Goal: Task Accomplishment & Management: Manage account settings

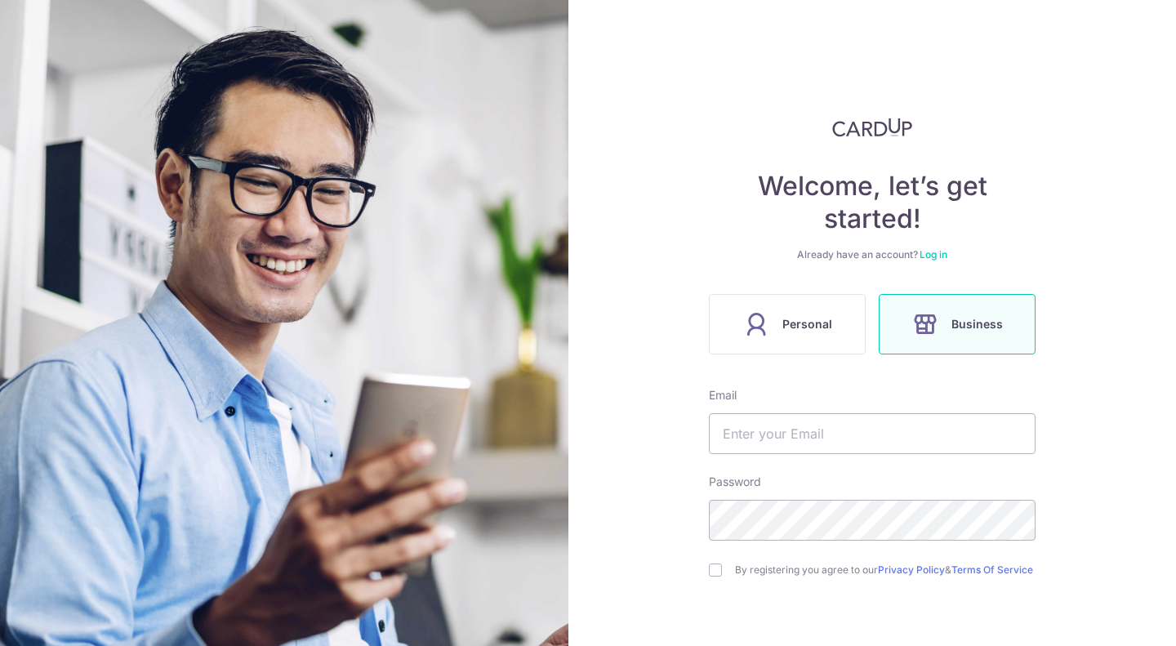
click at [937, 251] on link "Log in" at bounding box center [934, 254] width 28 height 12
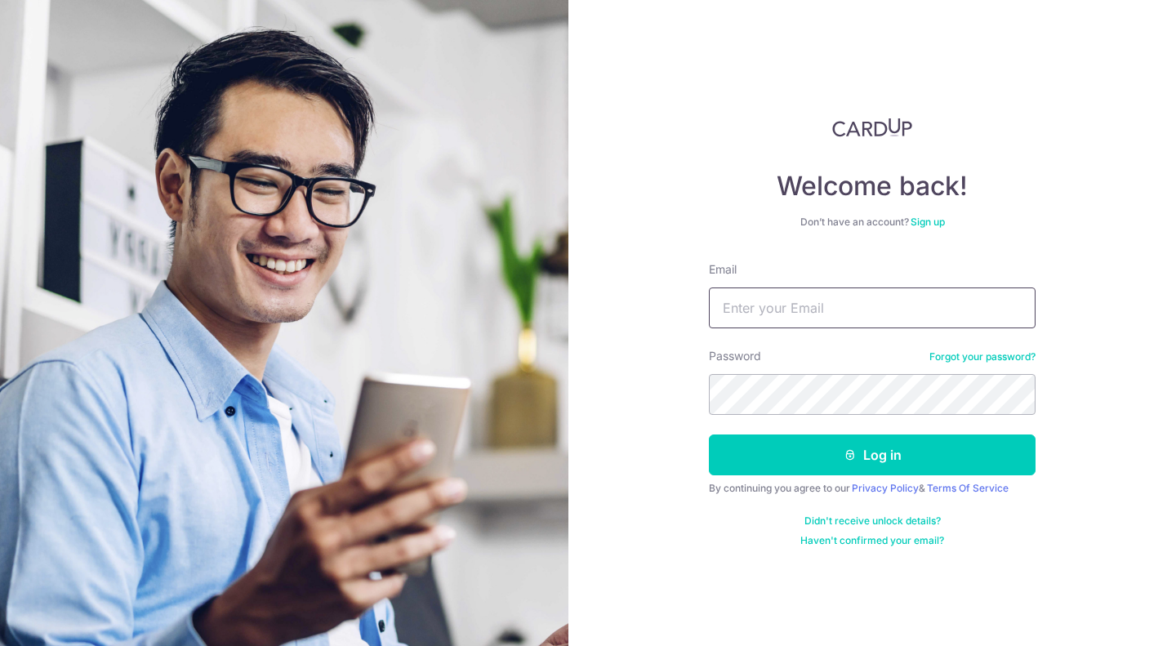
click at [818, 305] on input "Email" at bounding box center [872, 307] width 327 height 41
type input "[EMAIL_ADDRESS][DOMAIN_NAME]"
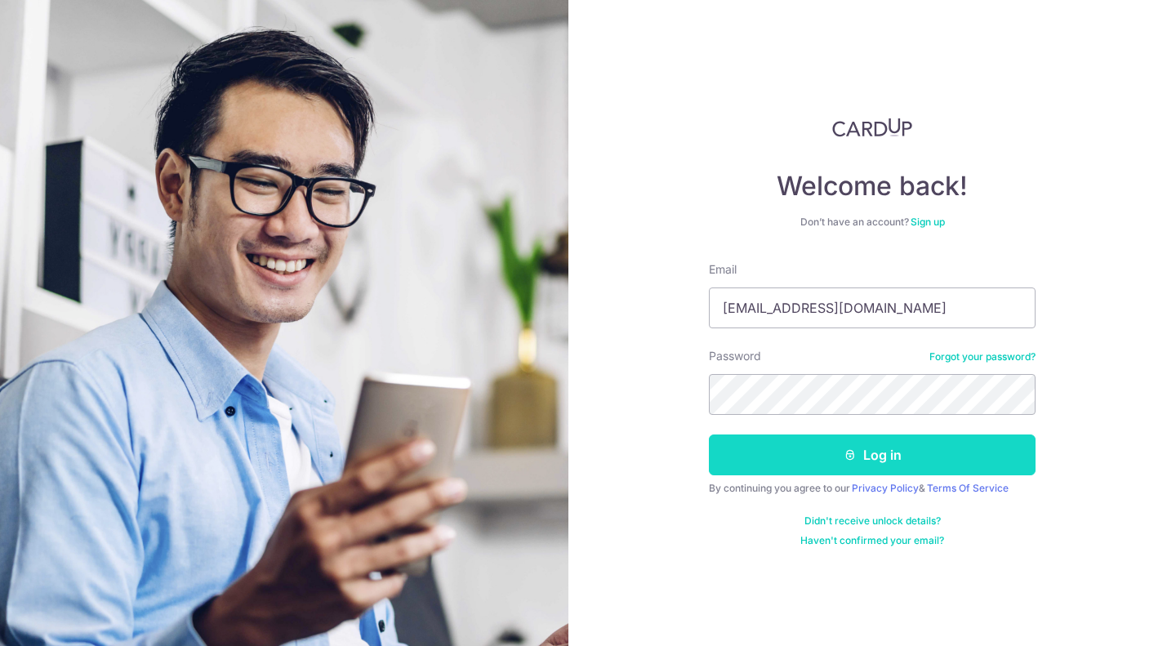
click at [825, 465] on button "Log in" at bounding box center [872, 454] width 327 height 41
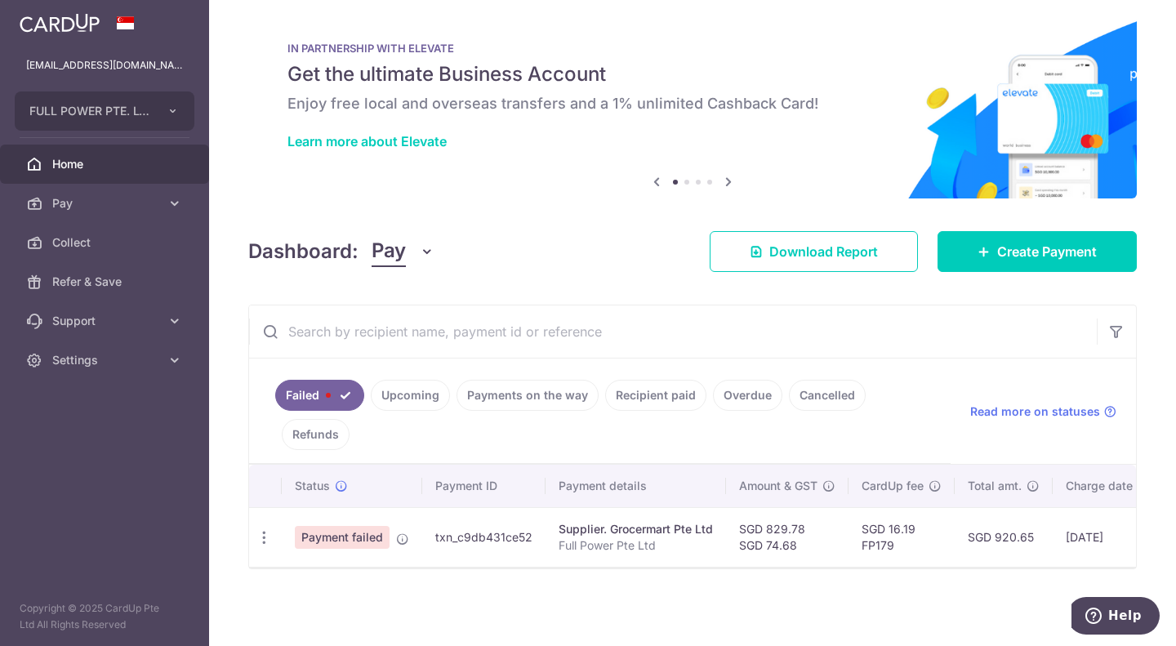
scroll to position [19, 0]
click at [267, 529] on icon "button" at bounding box center [264, 537] width 17 height 17
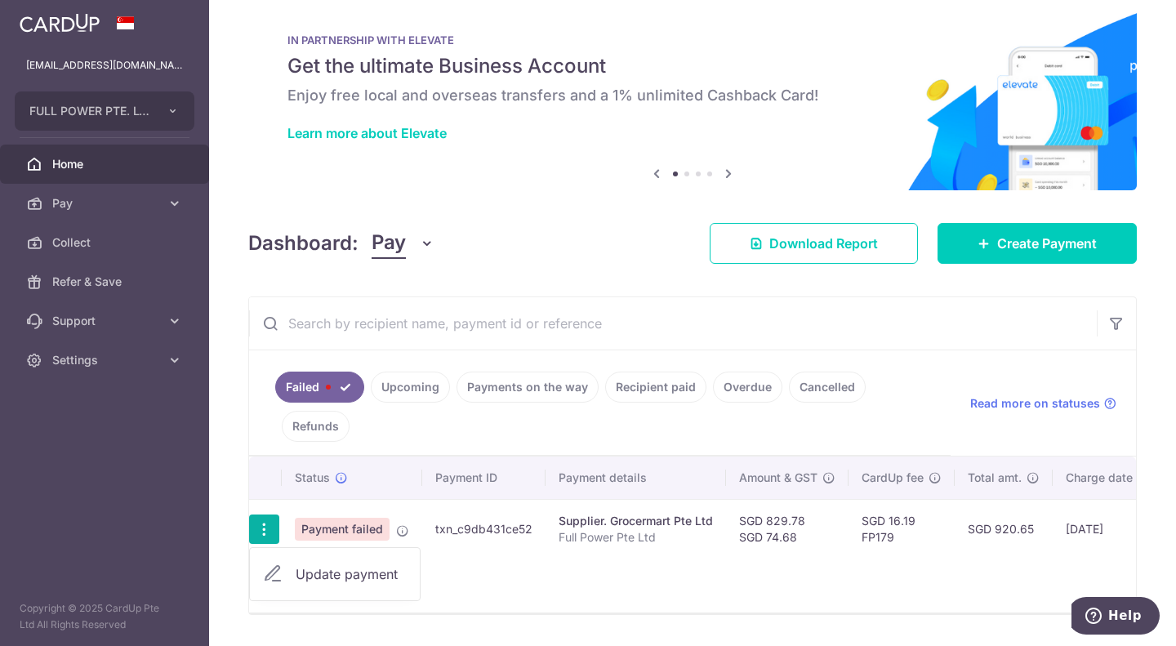
click at [327, 562] on link "Update payment" at bounding box center [335, 574] width 170 height 39
radio input "true"
type input "829.78"
type input "74.68"
type input "Full Power Pte Ltd"
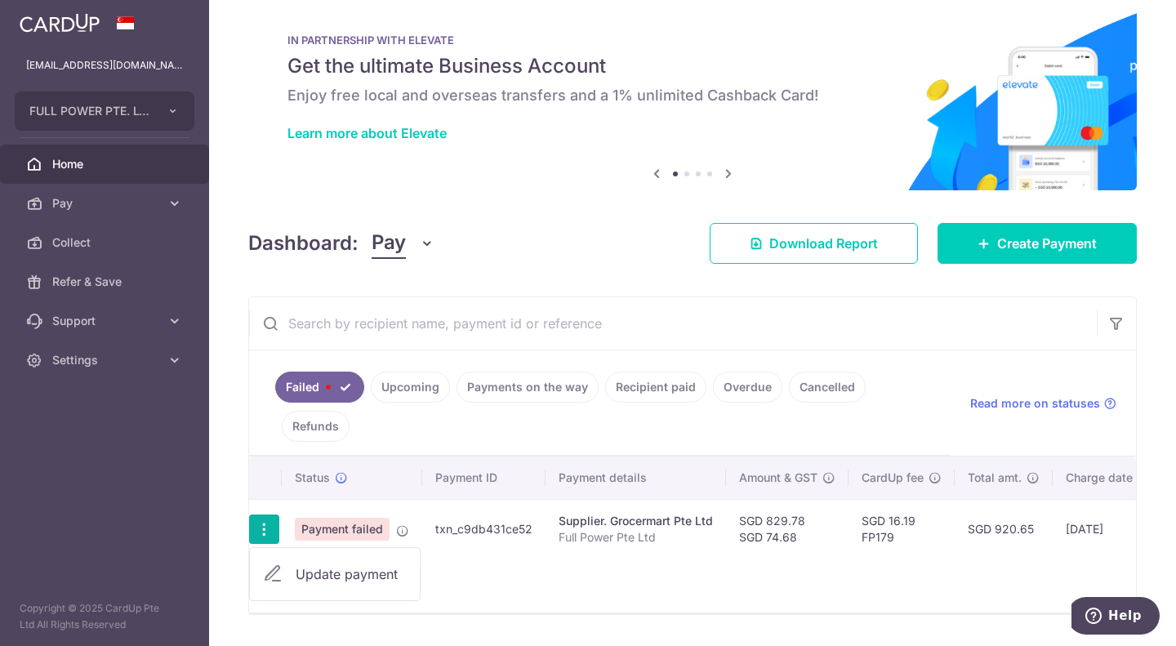
type input "GROCERmartJUL25"
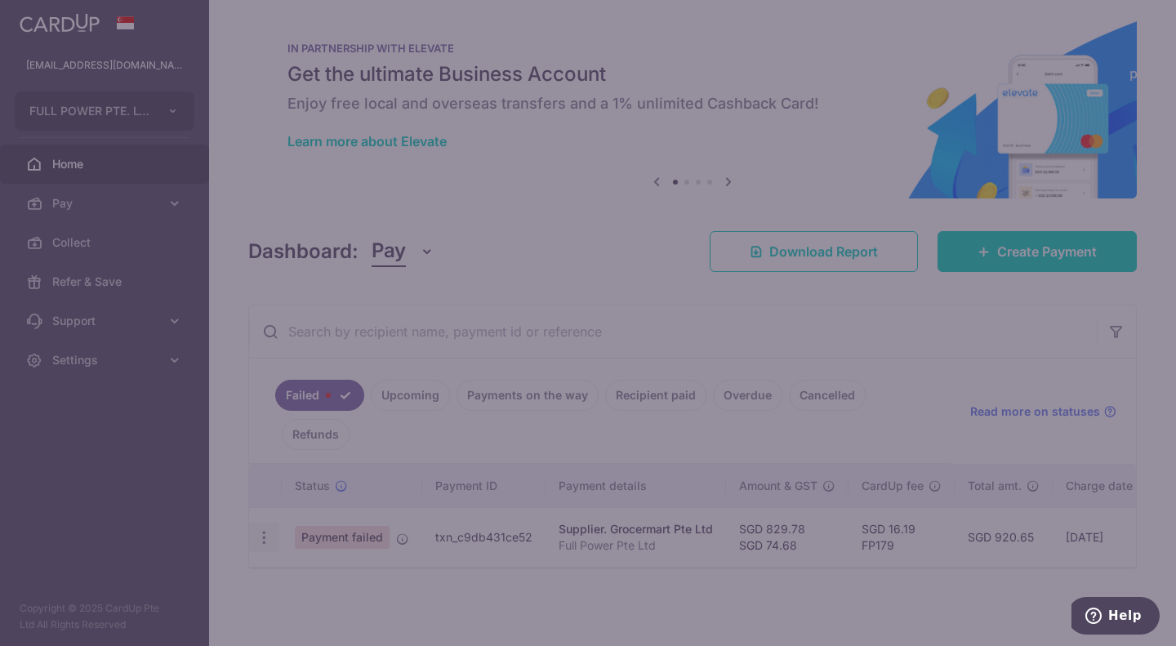
type input "FP179"
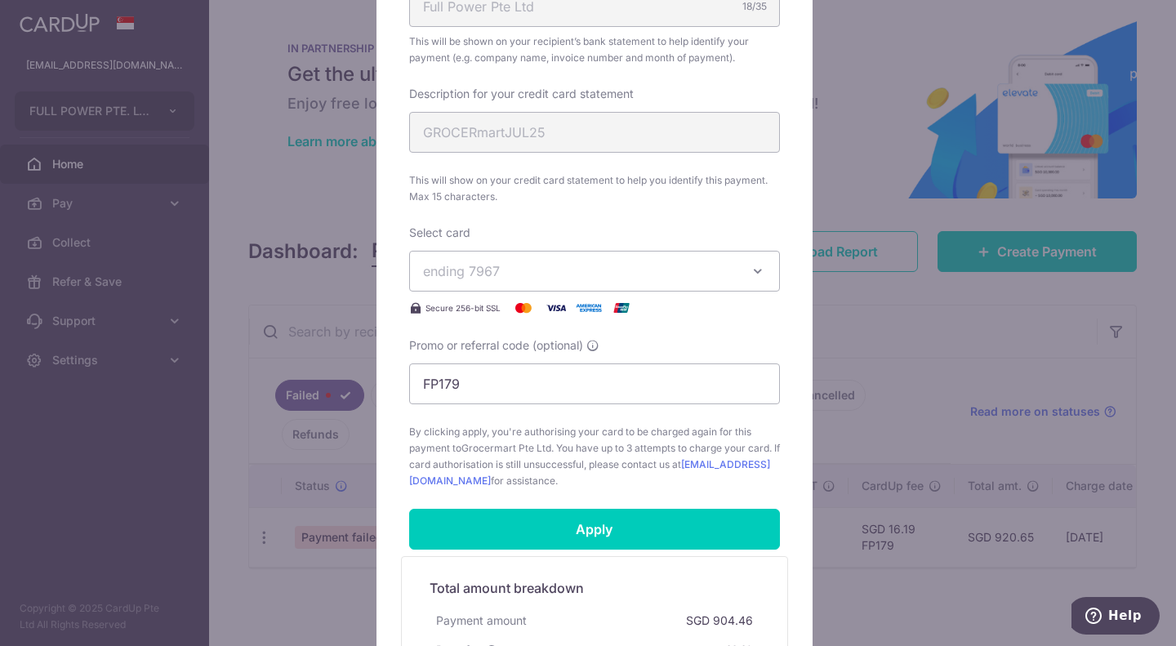
scroll to position [327, 0]
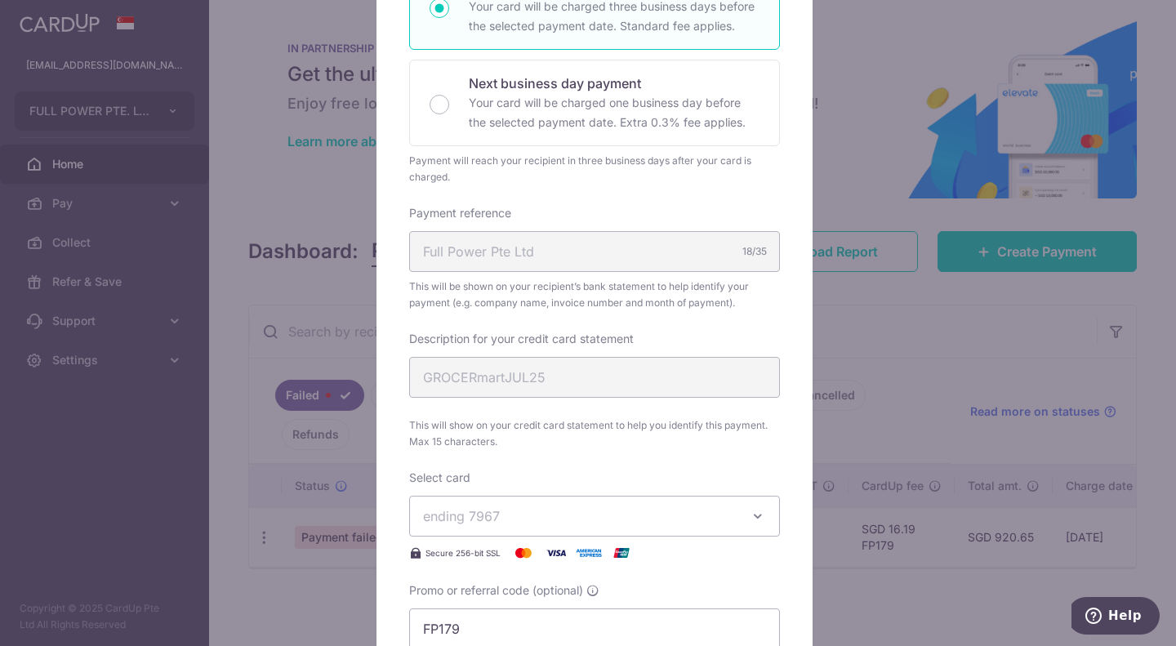
click at [627, 515] on span "ending 7967" at bounding box center [580, 516] width 314 height 20
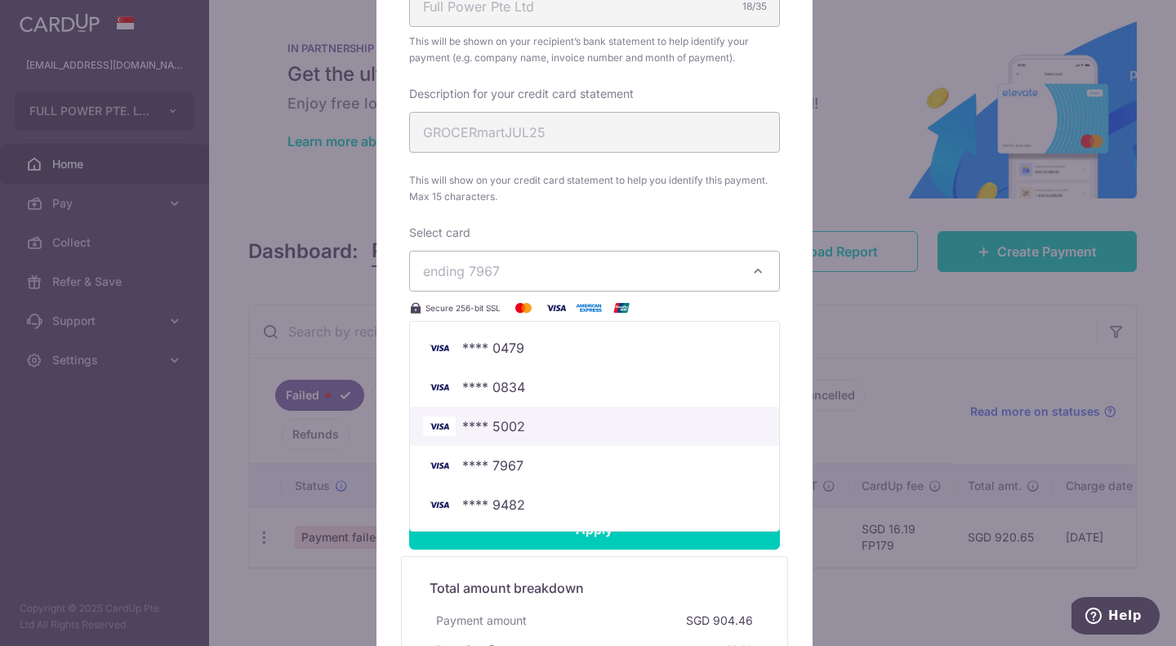
scroll to position [653, 0]
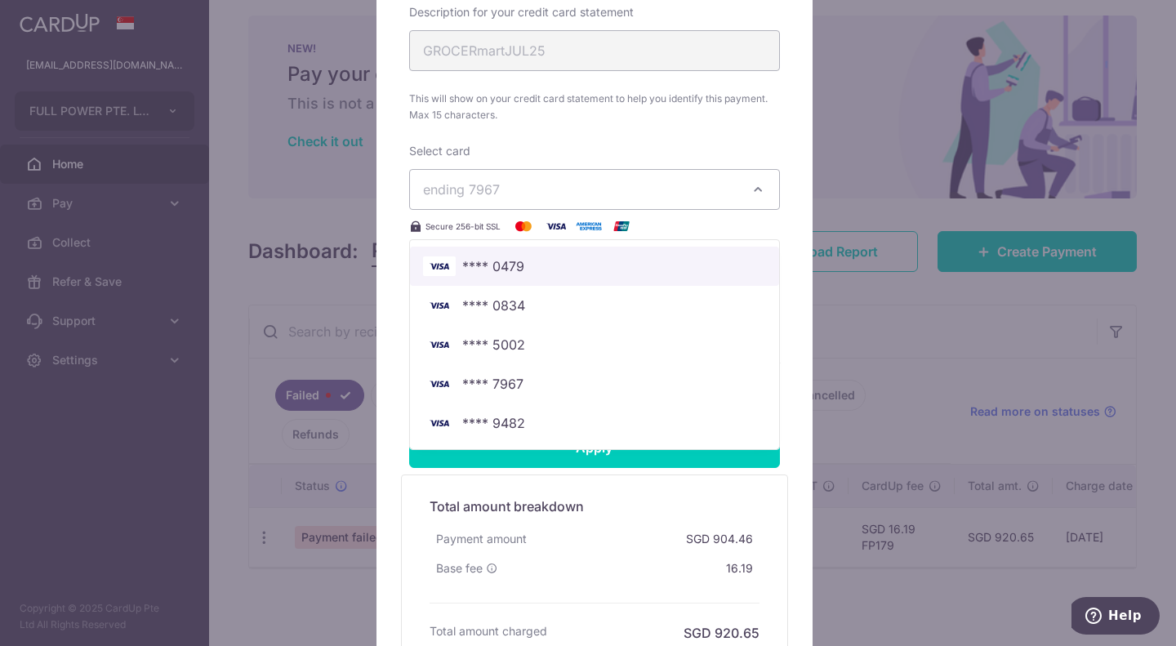
click at [526, 265] on span "**** 0479" at bounding box center [594, 266] width 343 height 20
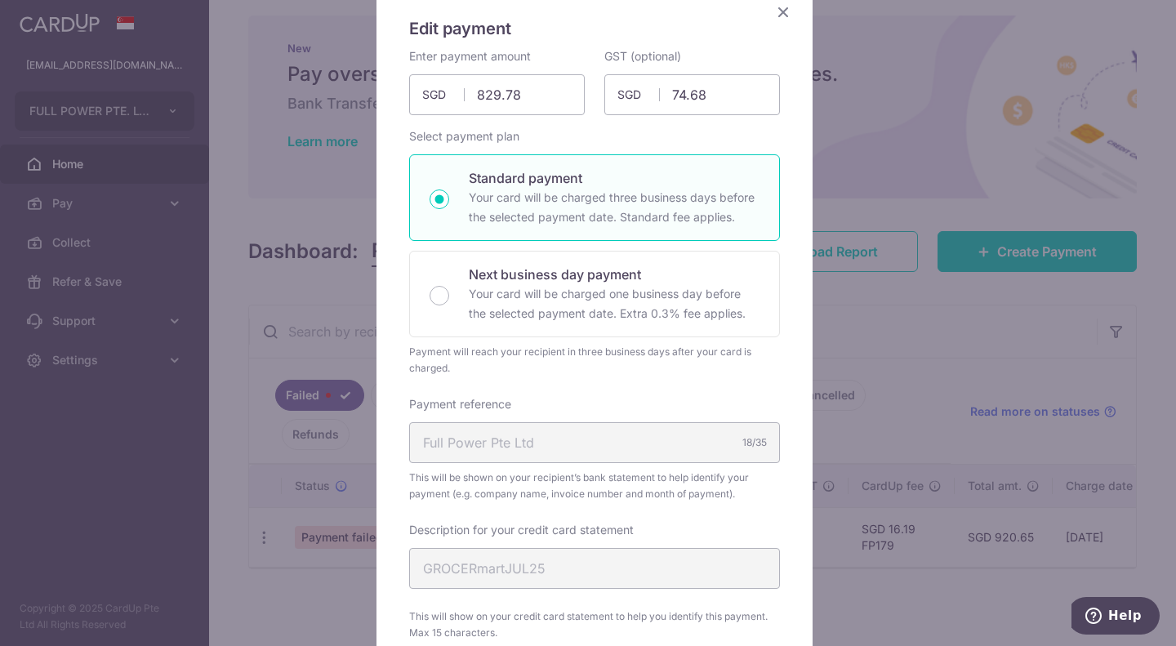
scroll to position [0, 0]
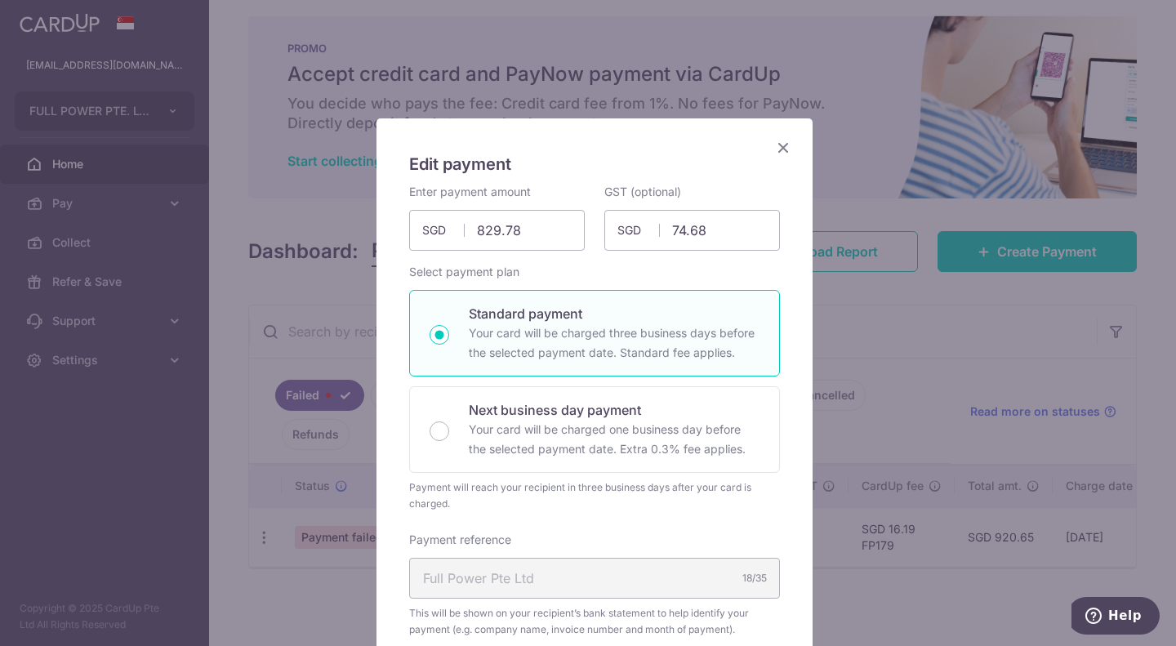
click at [782, 149] on icon "Close" at bounding box center [783, 147] width 20 height 20
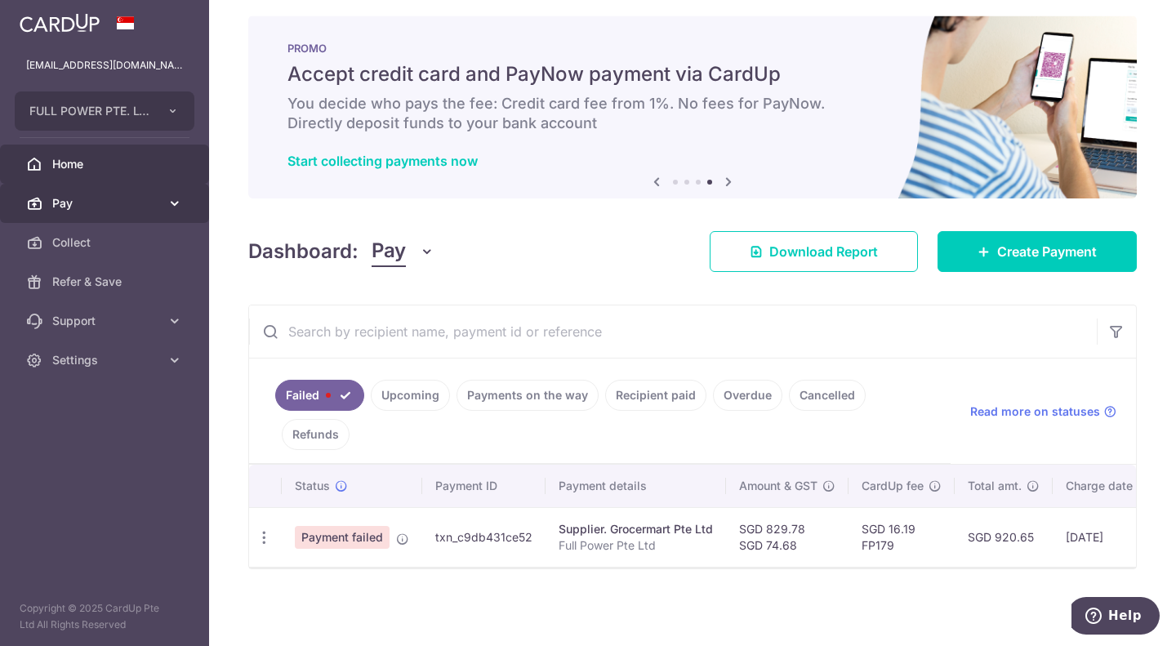
click at [102, 203] on span "Pay" at bounding box center [106, 203] width 108 height 16
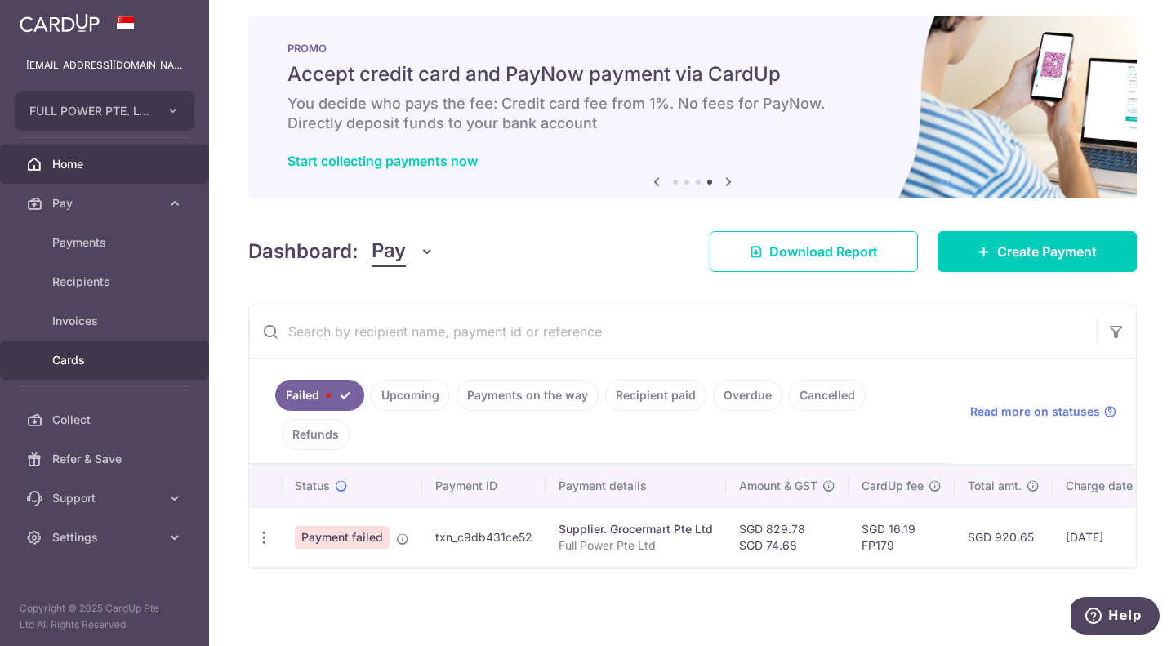
click at [96, 352] on span "Cards" at bounding box center [106, 360] width 108 height 16
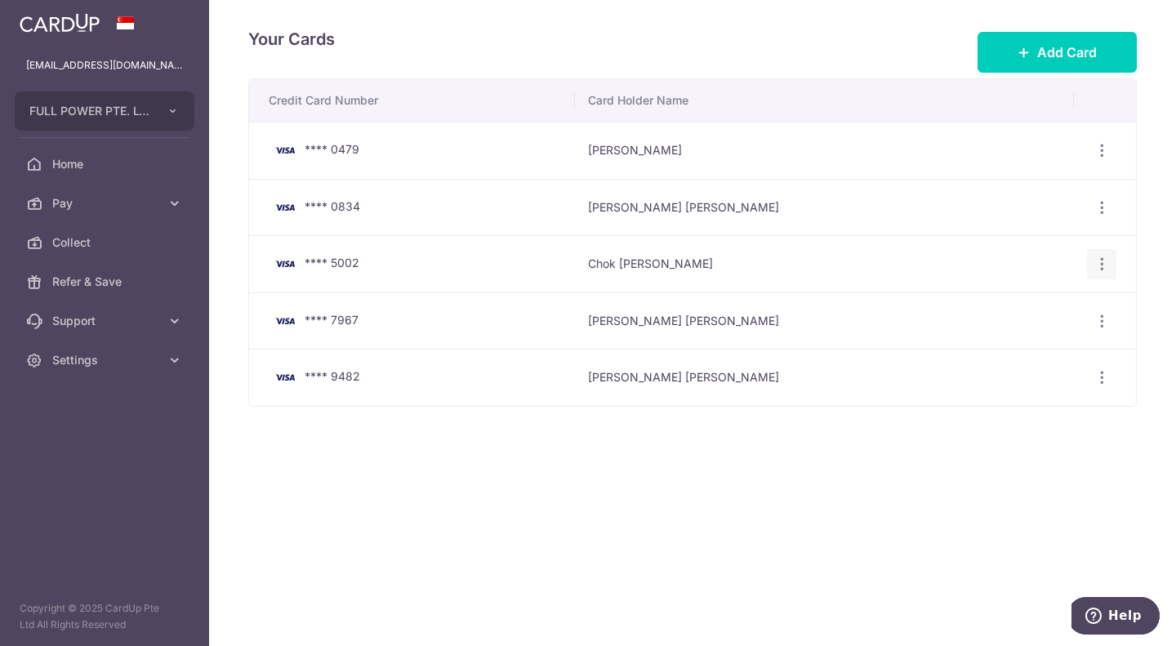
click at [1107, 159] on icon "button" at bounding box center [1102, 150] width 17 height 17
click at [1017, 352] on span "Delete" at bounding box center [1046, 349] width 111 height 20
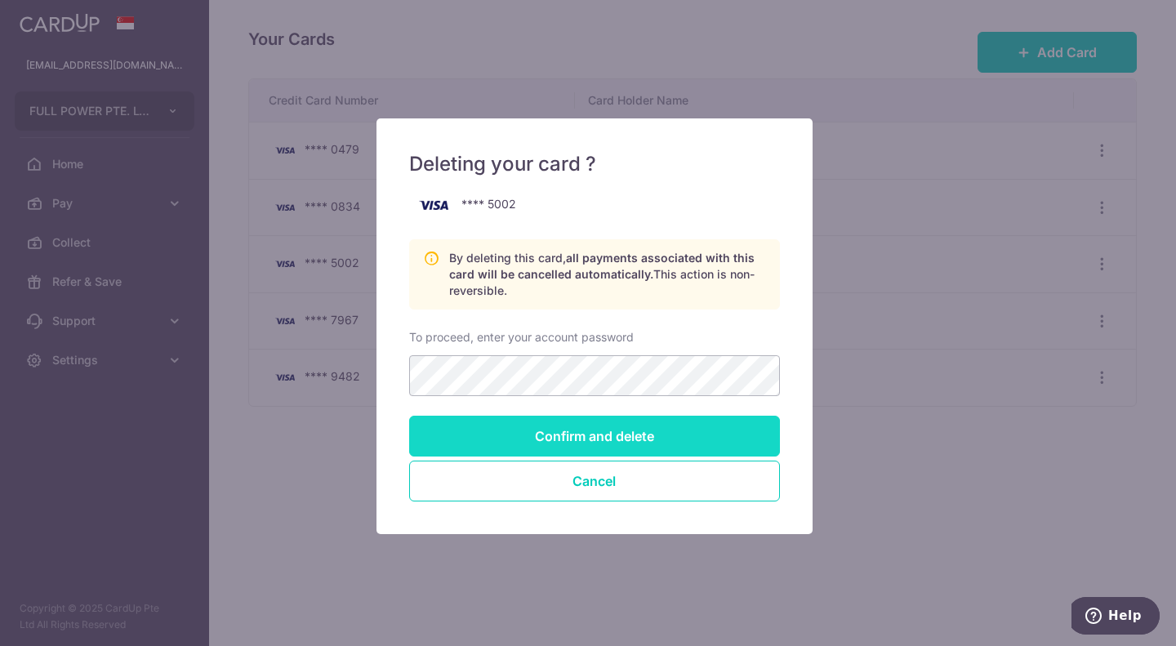
click at [692, 430] on input "Confirm and delete" at bounding box center [594, 436] width 371 height 41
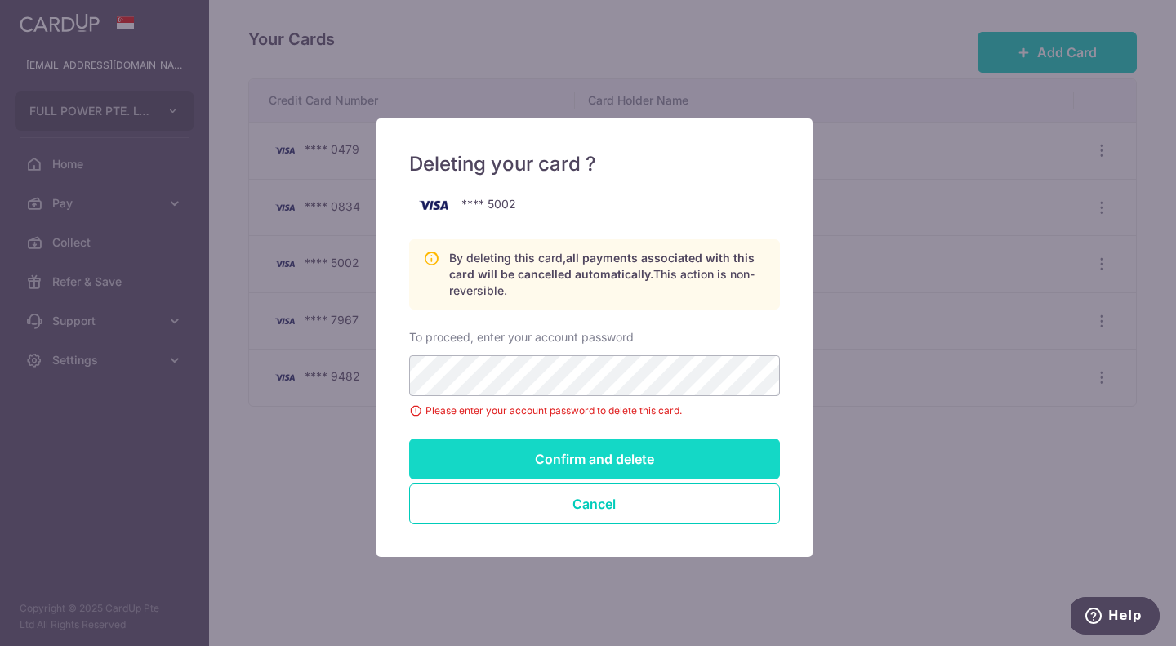
click at [631, 462] on input "Confirm and delete" at bounding box center [594, 459] width 371 height 41
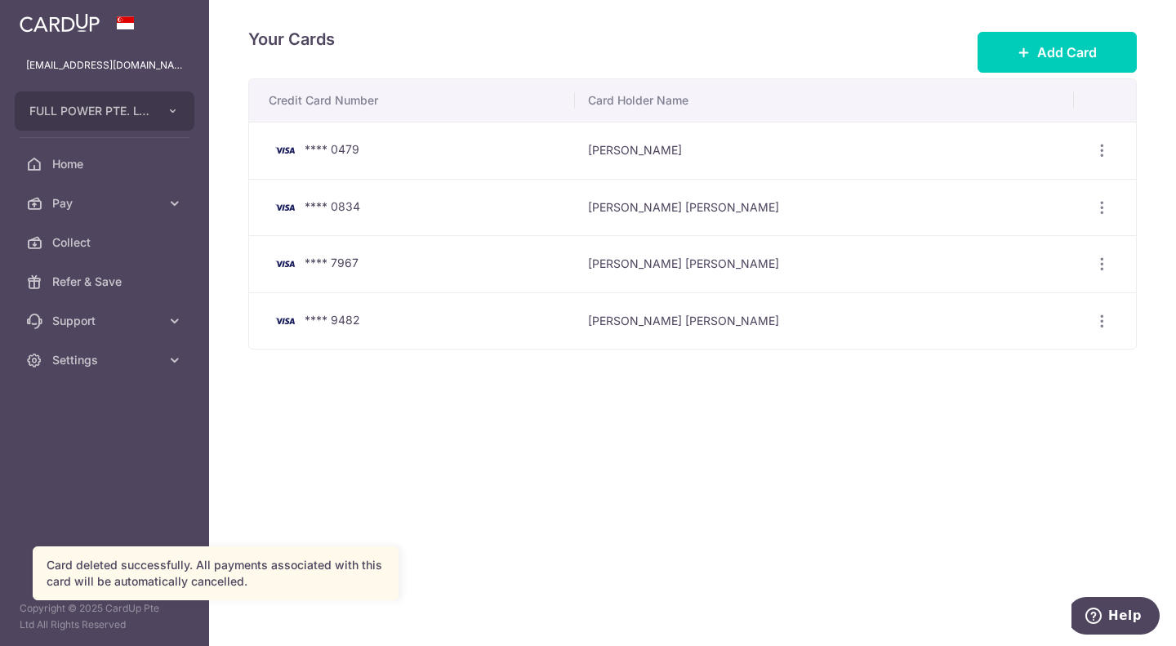
click at [448, 428] on div "Your Cards Add Card Credit Card Number Card Holder Name **** 0479 [PERSON_NAME]…" at bounding box center [692, 323] width 967 height 646
click at [100, 159] on span "Home" at bounding box center [106, 164] width 108 height 16
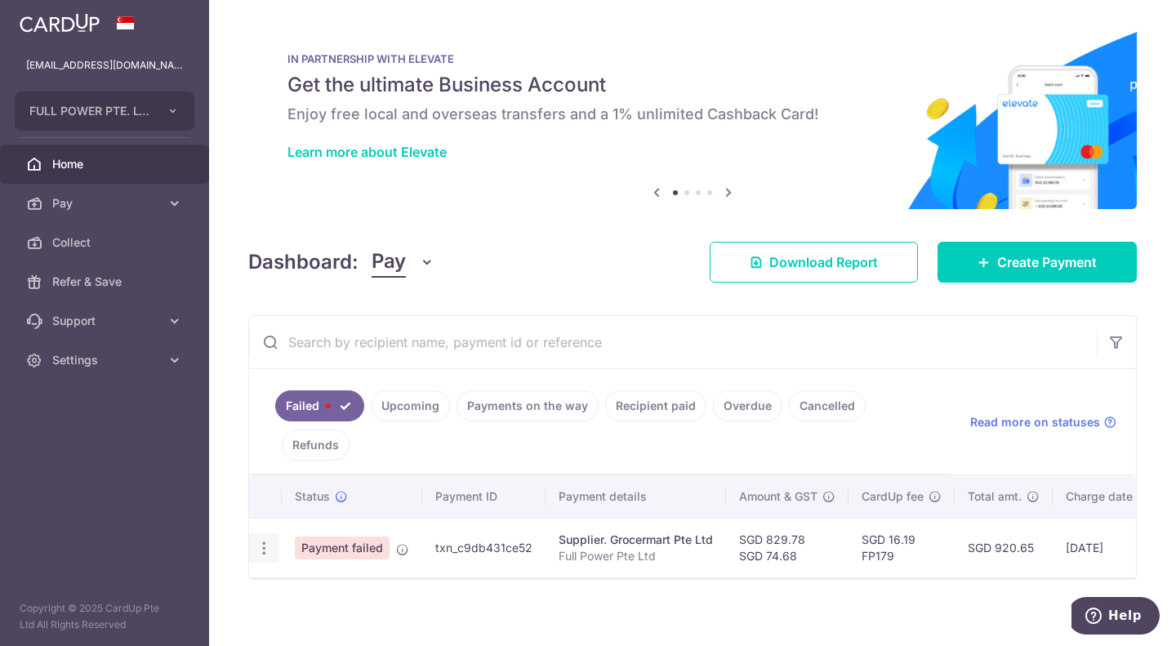
click at [262, 541] on icon "button" at bounding box center [264, 548] width 17 height 17
click at [279, 586] on icon at bounding box center [273, 593] width 20 height 20
radio input "true"
type input "829.78"
type input "74.68"
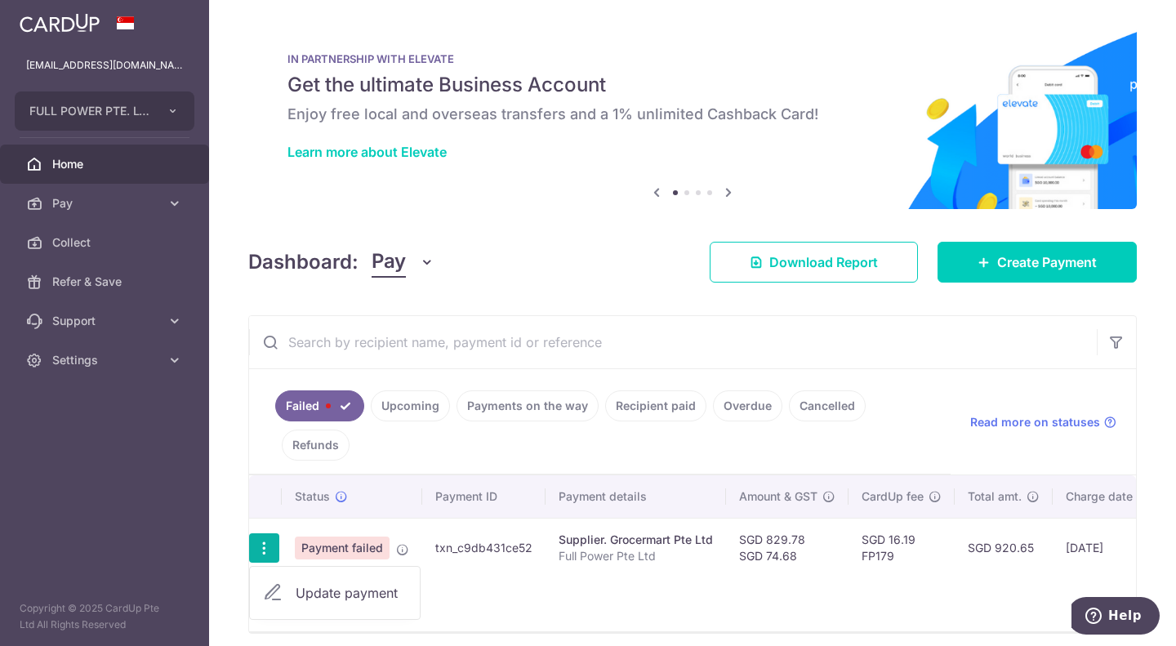
type input "Full Power Pte Ltd"
type input "GROCERmartJUL25"
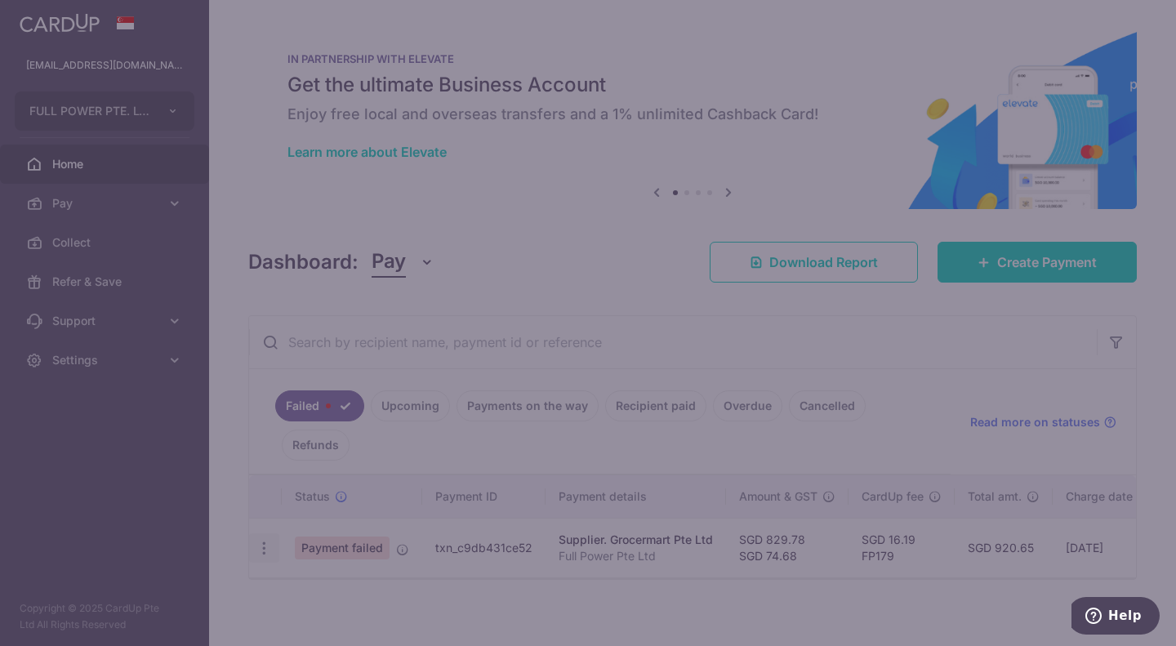
type input "FP179"
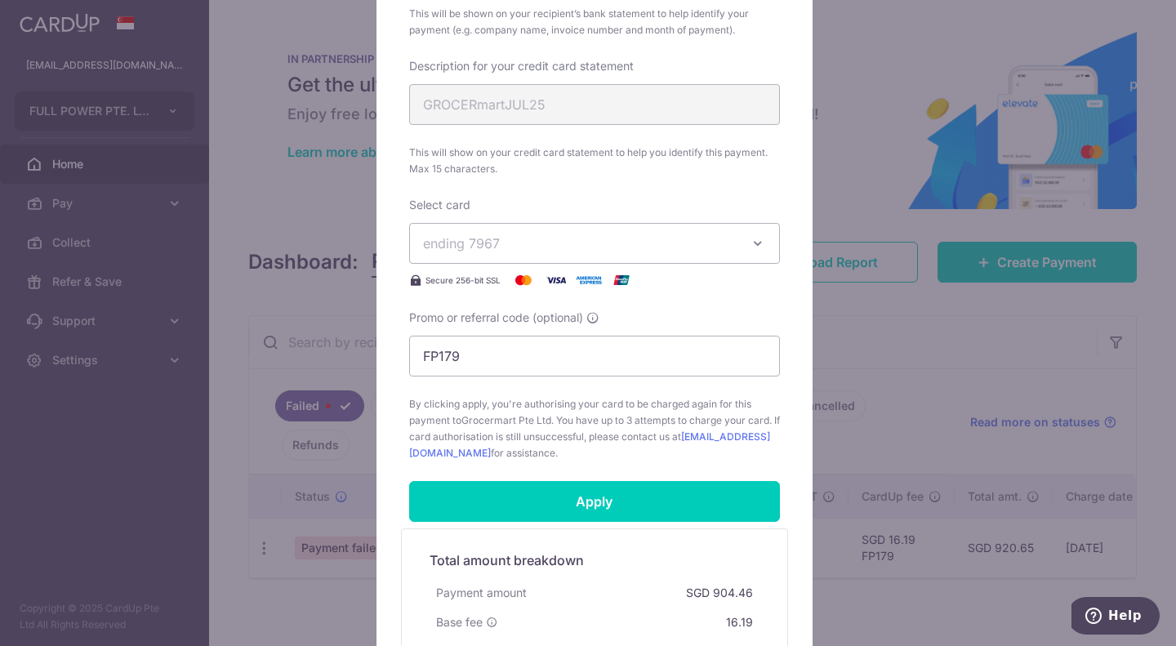
scroll to position [653, 0]
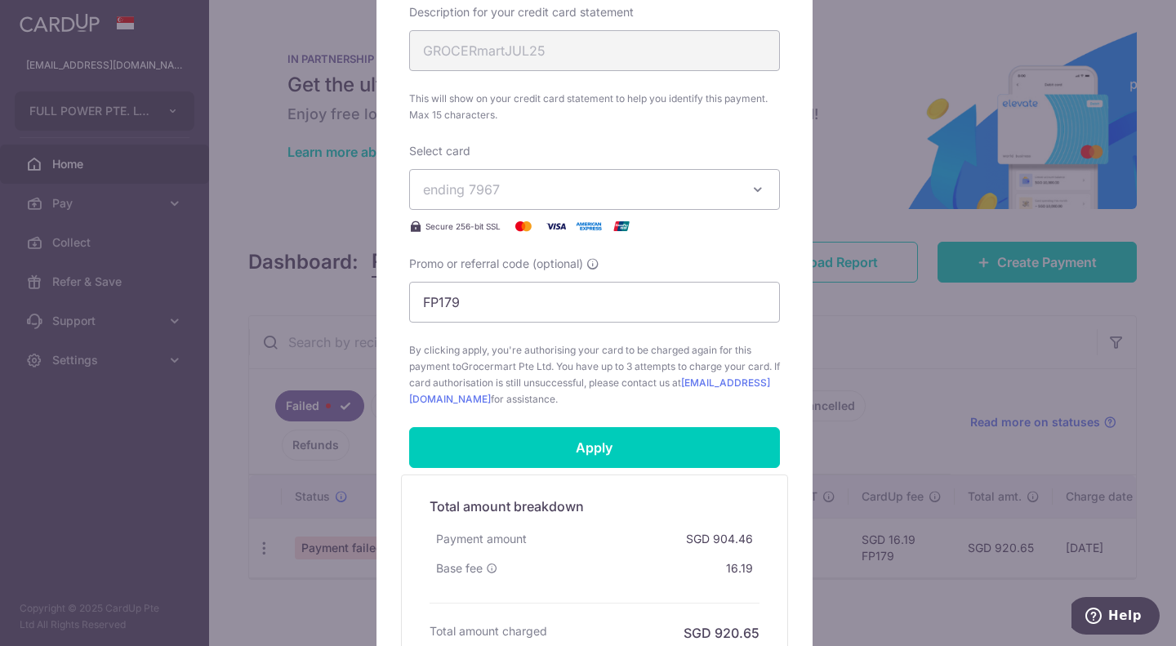
click at [610, 193] on span "ending 7967" at bounding box center [580, 190] width 314 height 20
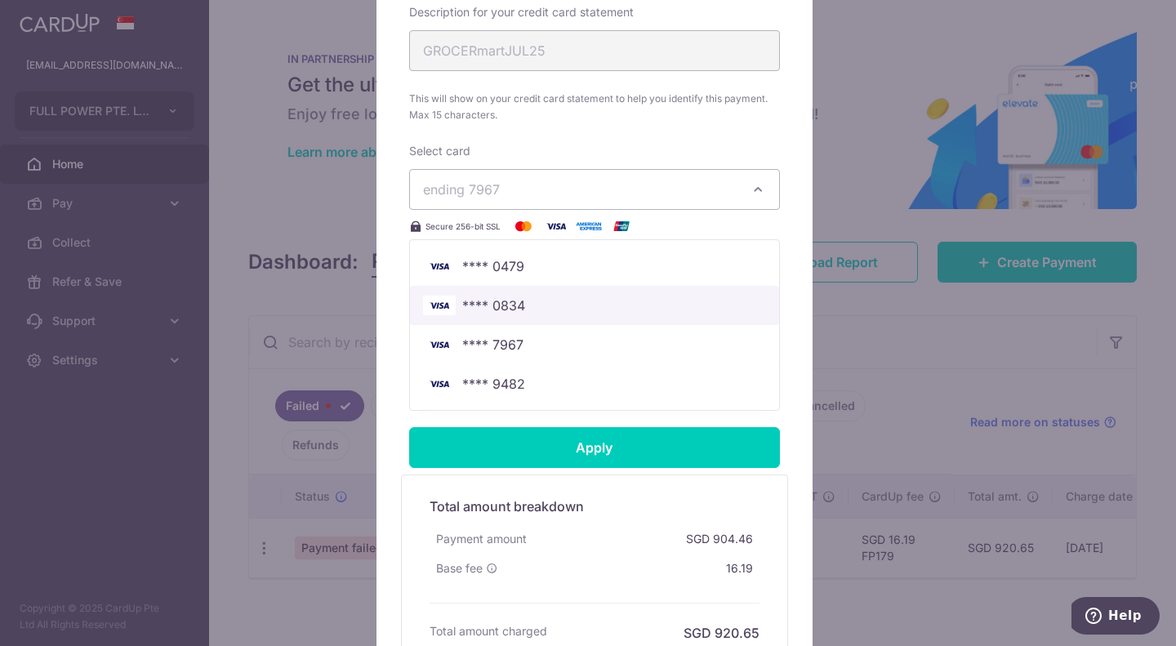
click at [549, 301] on span "**** 0834" at bounding box center [594, 306] width 343 height 20
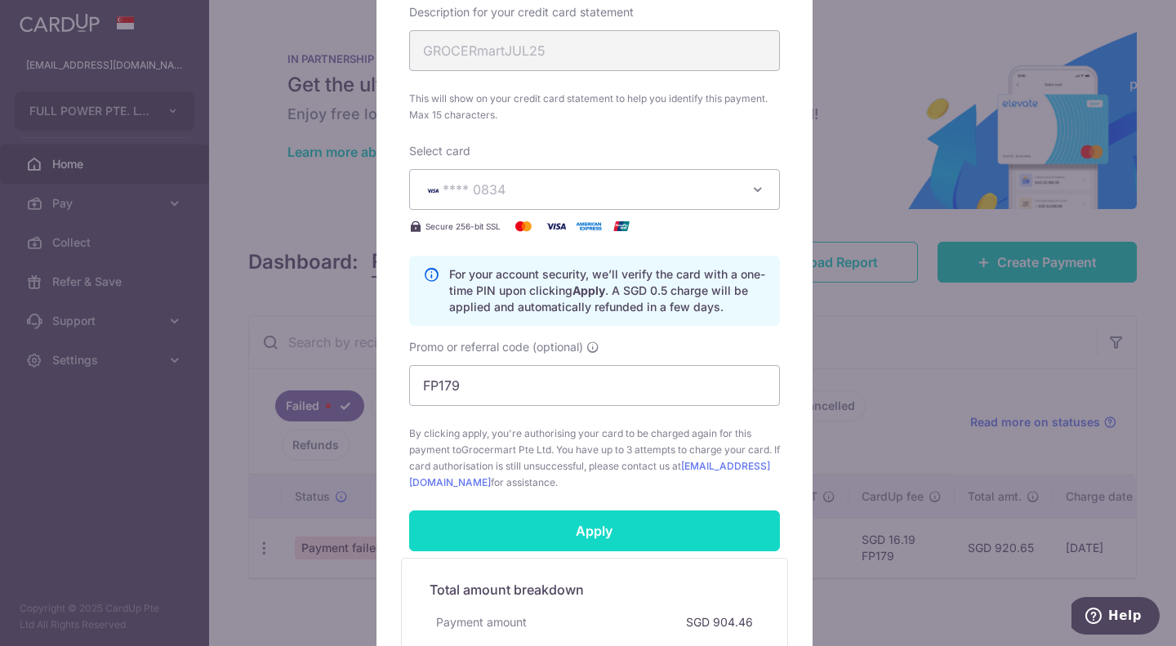
click at [608, 539] on input "Apply" at bounding box center [594, 530] width 371 height 41
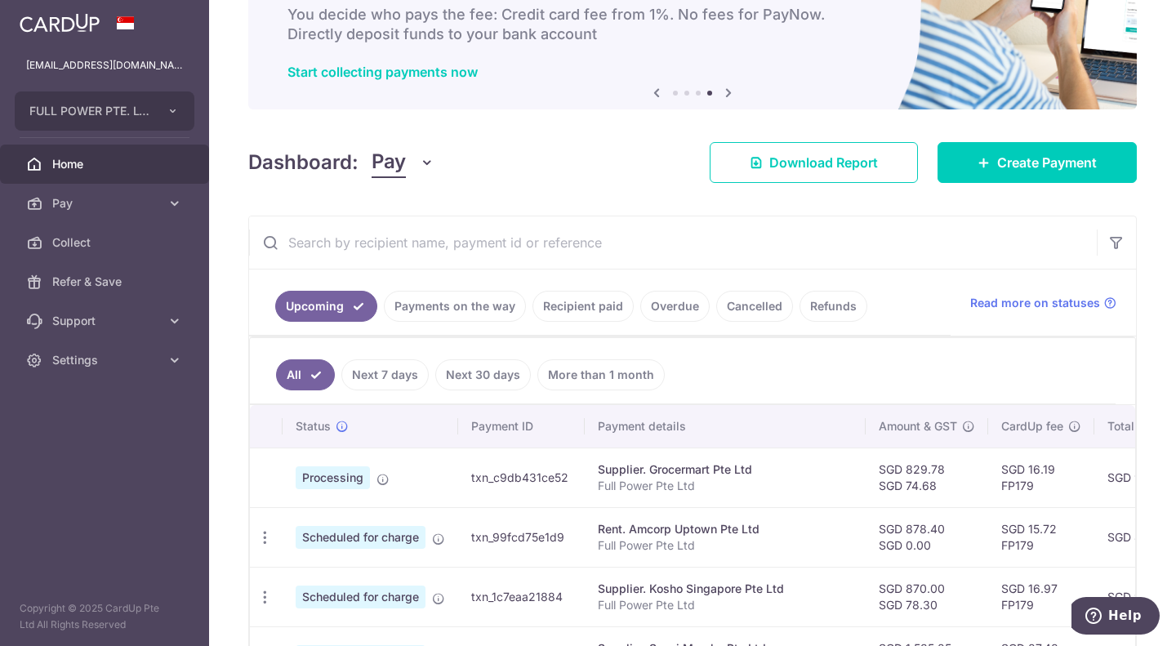
scroll to position [82, 0]
